Goal: Navigation & Orientation: Find specific page/section

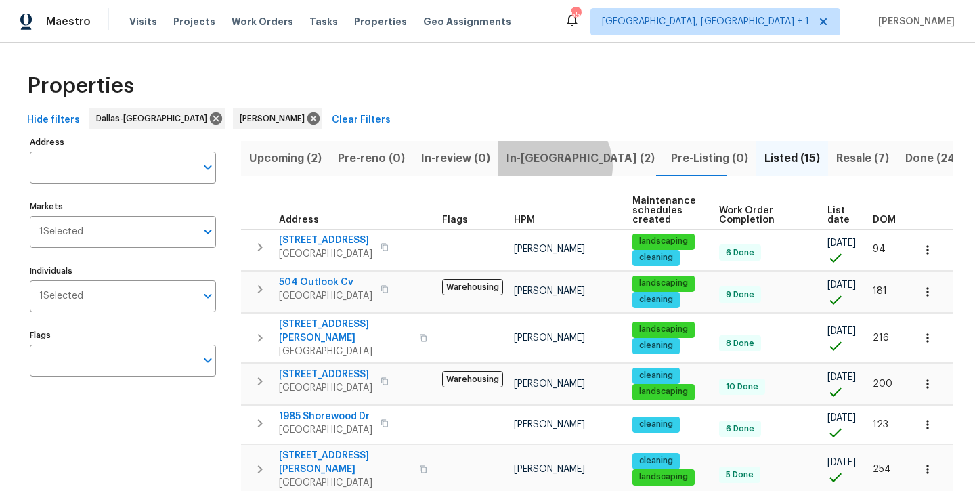
click at [547, 165] on span "In-[GEOGRAPHIC_DATA] (2)" at bounding box center [581, 158] width 148 height 19
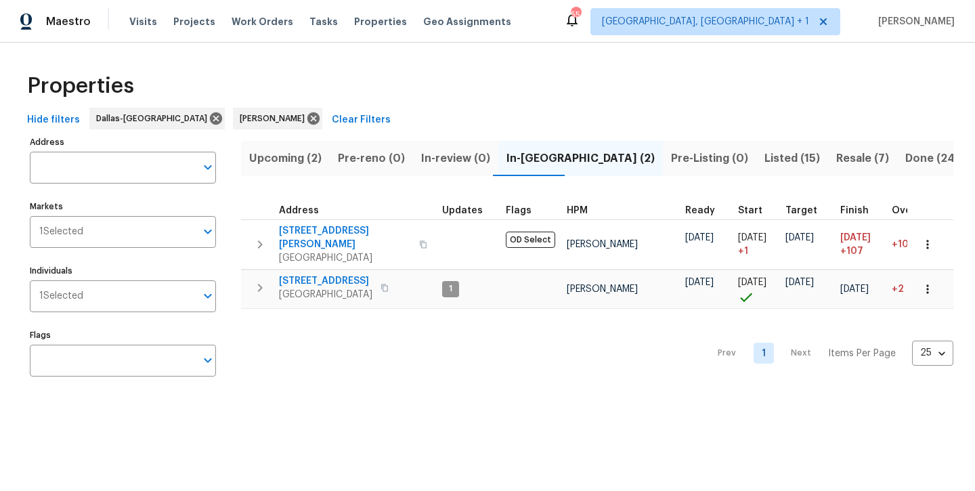
click at [765, 162] on span "Listed (15)" at bounding box center [793, 158] width 56 height 19
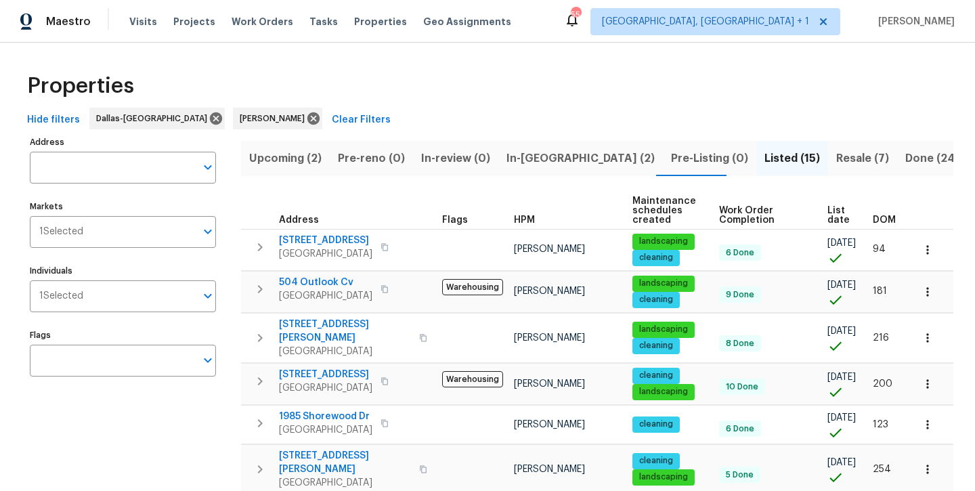
click at [828, 168] on button "Resale (7)" at bounding box center [862, 158] width 69 height 35
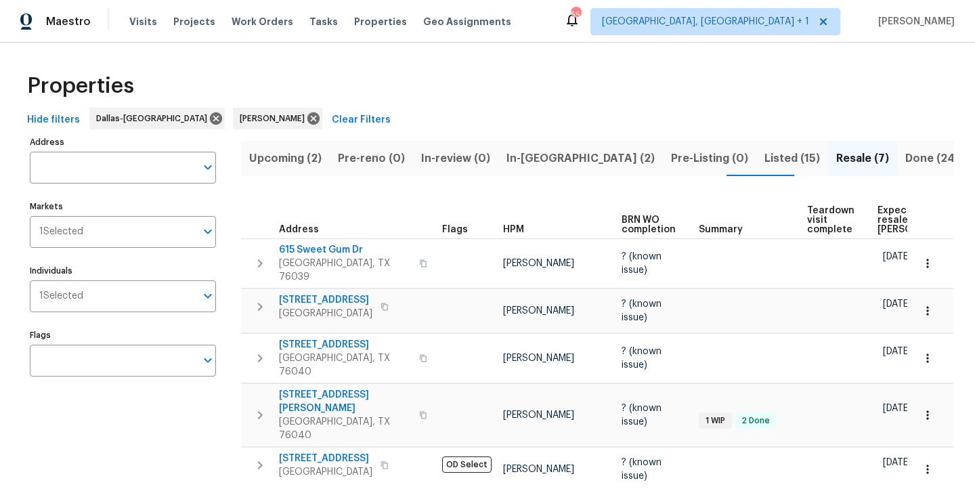
click at [765, 156] on span "Listed (15)" at bounding box center [793, 158] width 56 height 19
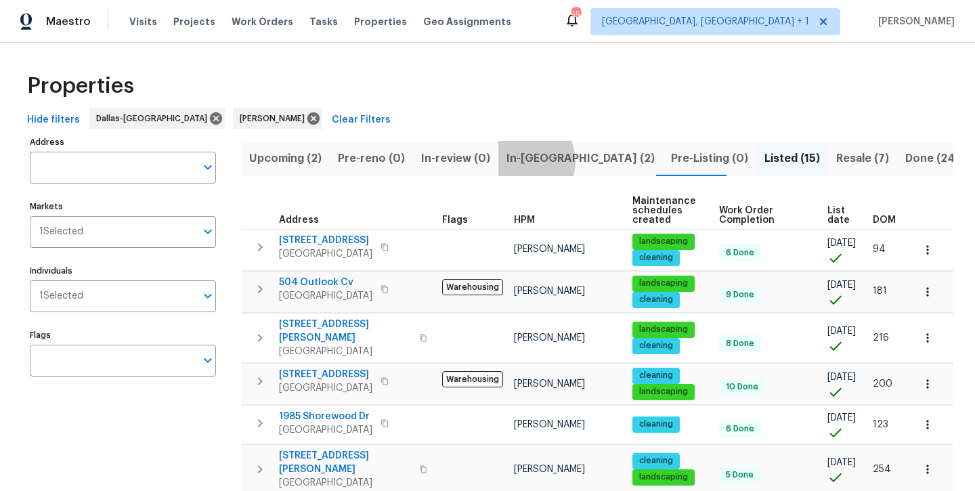
click at [516, 161] on span "In-[GEOGRAPHIC_DATA] (2)" at bounding box center [581, 158] width 148 height 19
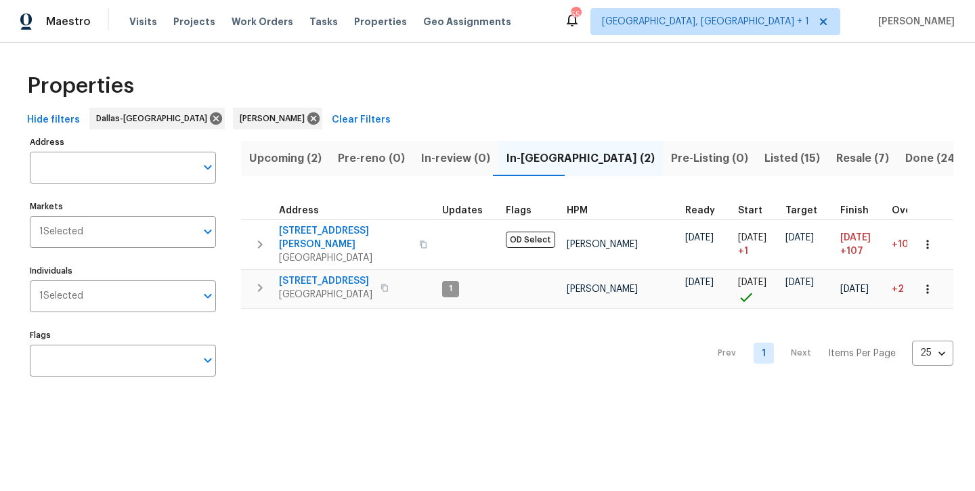
click at [765, 160] on span "Listed (15)" at bounding box center [793, 158] width 56 height 19
